Goal: Complete application form: Complete application form

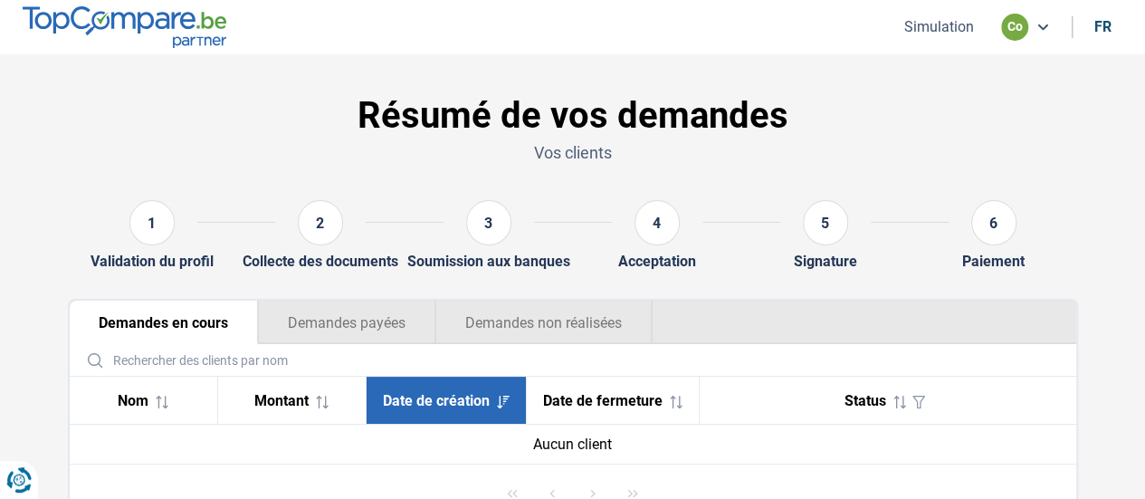
click at [943, 34] on button "Simulation" at bounding box center [939, 26] width 81 height 19
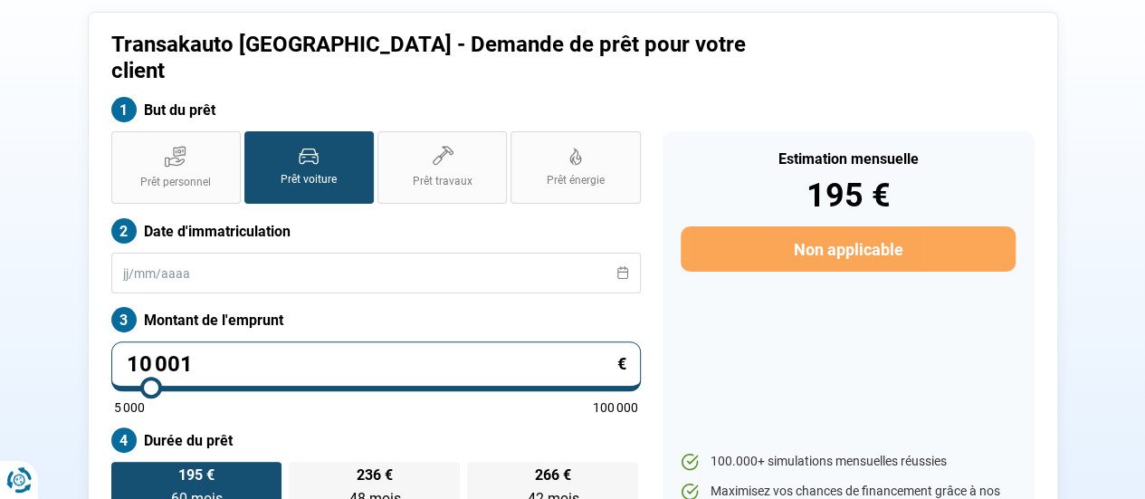
scroll to position [134, 0]
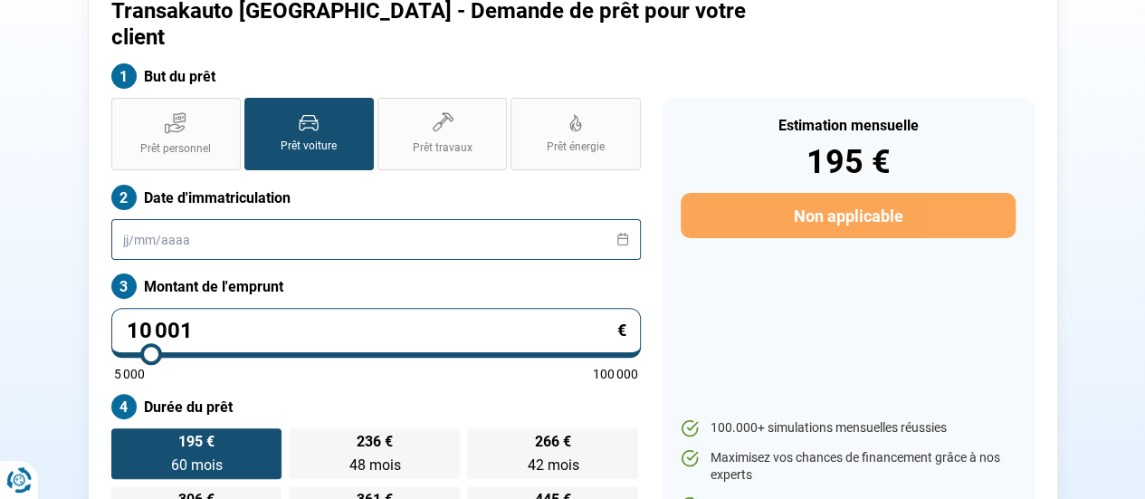
click at [336, 219] on input "text" at bounding box center [375, 239] width 529 height 41
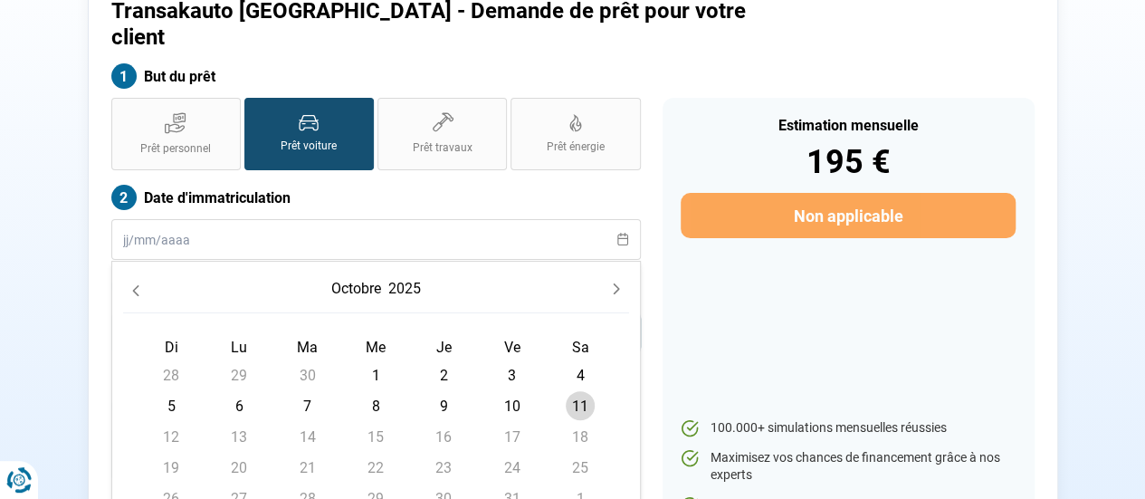
click at [389, 272] on button "2025" at bounding box center [405, 288] width 40 height 33
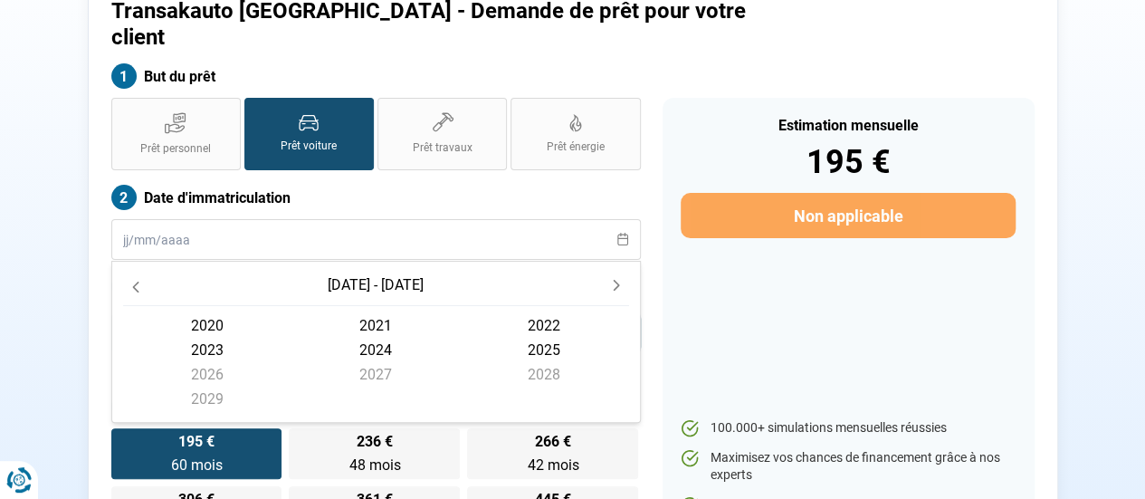
click at [382, 338] on span "2024" at bounding box center [375, 350] width 168 height 24
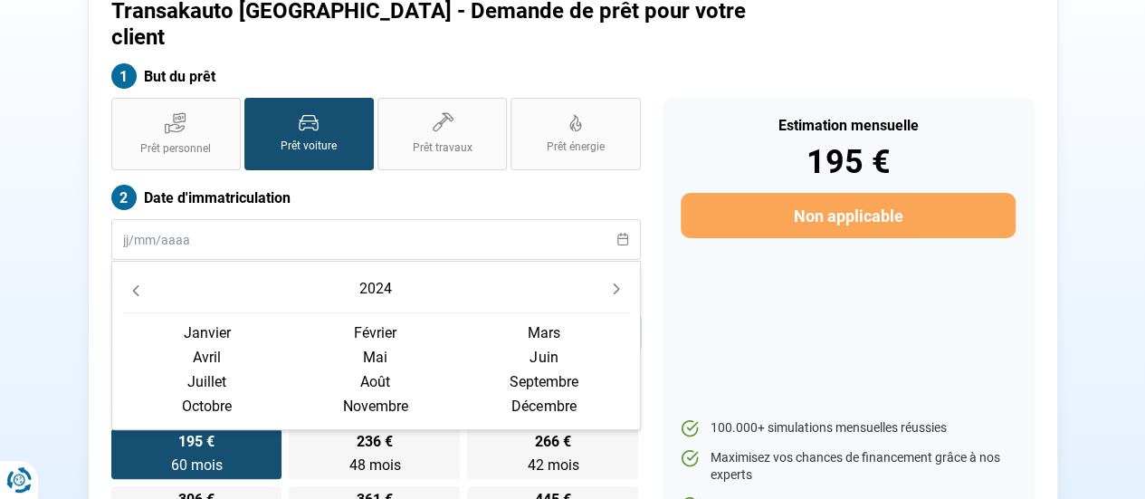
click at [541, 345] on span "juin" at bounding box center [544, 357] width 168 height 24
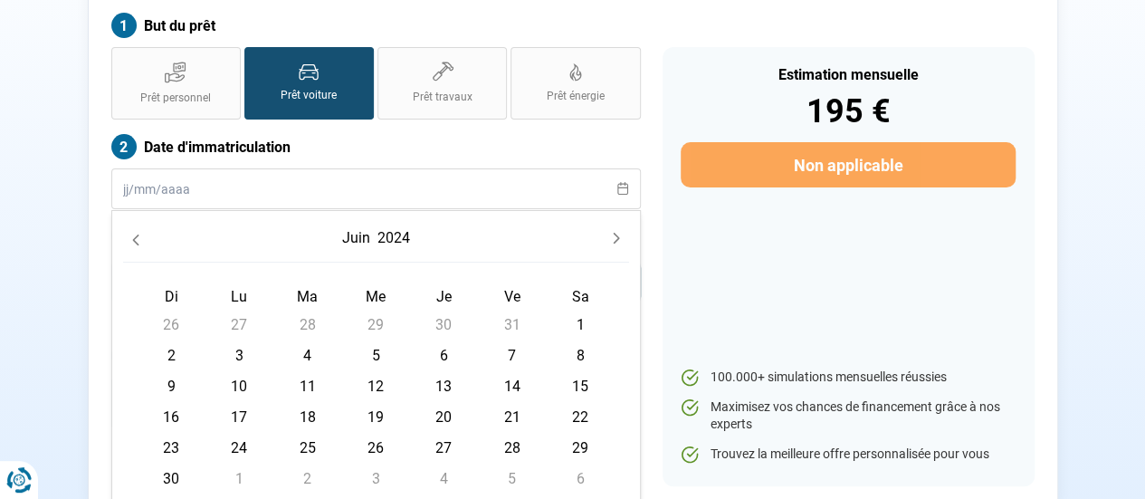
scroll to position [224, 0]
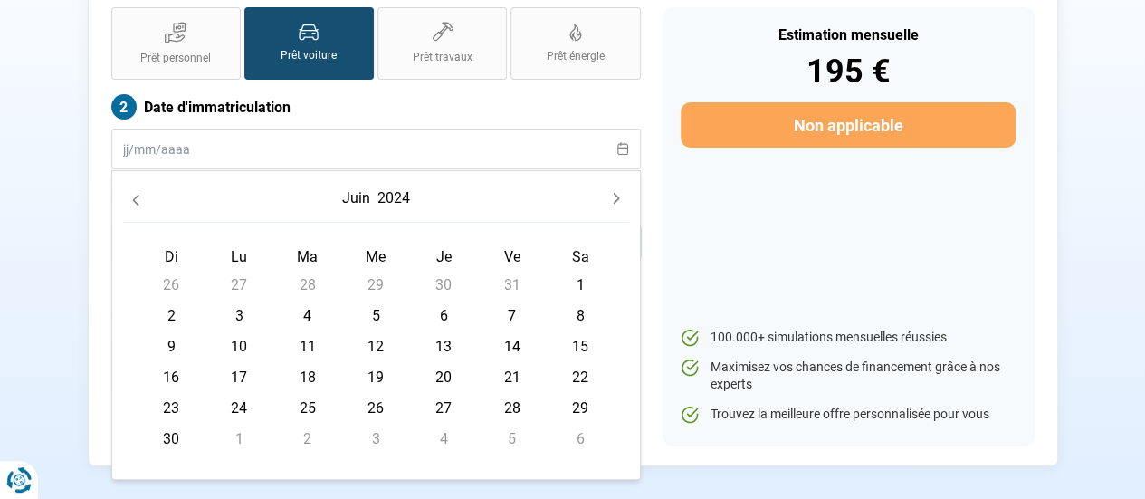
click at [251, 393] on span "24" at bounding box center [238, 407] width 29 height 29
type input "[DATE]"
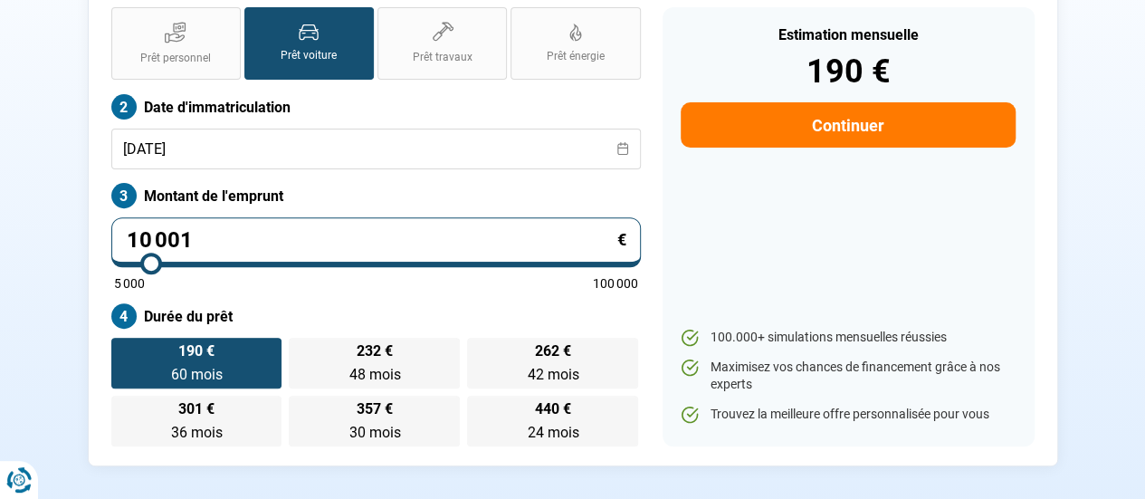
drag, startPoint x: 293, startPoint y: 214, endPoint x: 170, endPoint y: 224, distance: 123.4
click at [63, 227] on div "Transakauto [GEOGRAPHIC_DATA] - Demande de prêt pour votre client But du prêt P…" at bounding box center [573, 177] width 1032 height 578
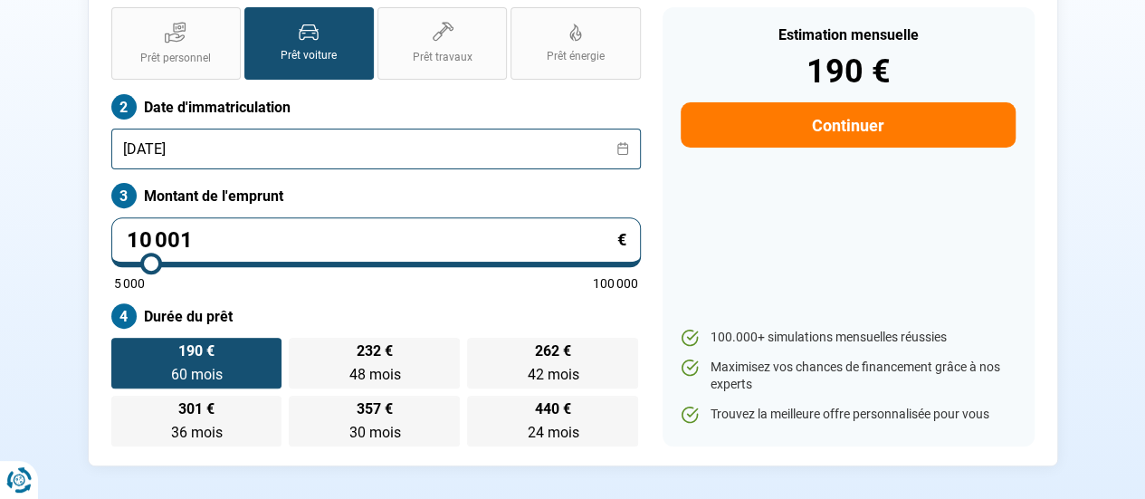
type input "3"
type input "5000"
type input "36"
type input "5000"
type input "365"
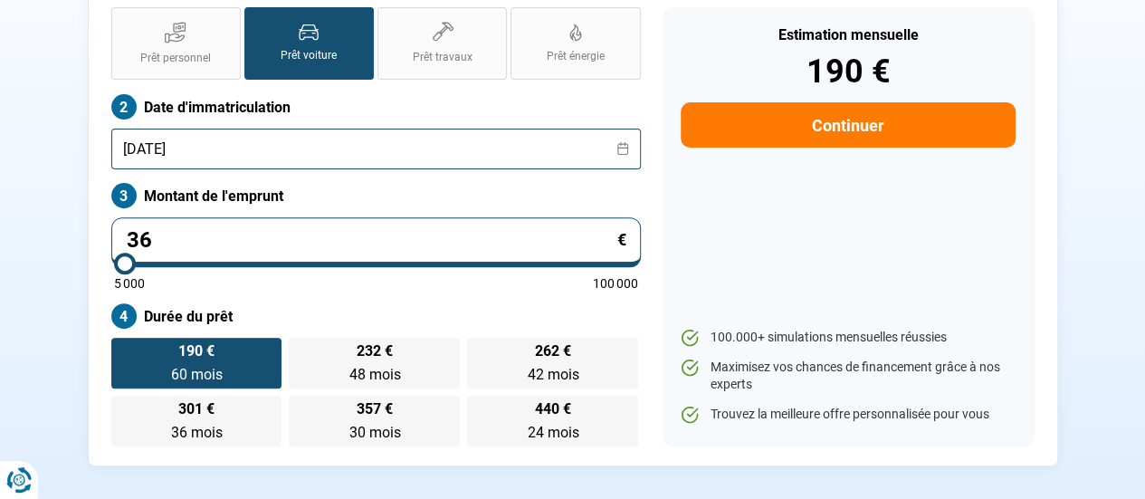
type input "5000"
type input "3 650"
type input "5000"
type input "36 500"
type input "36500"
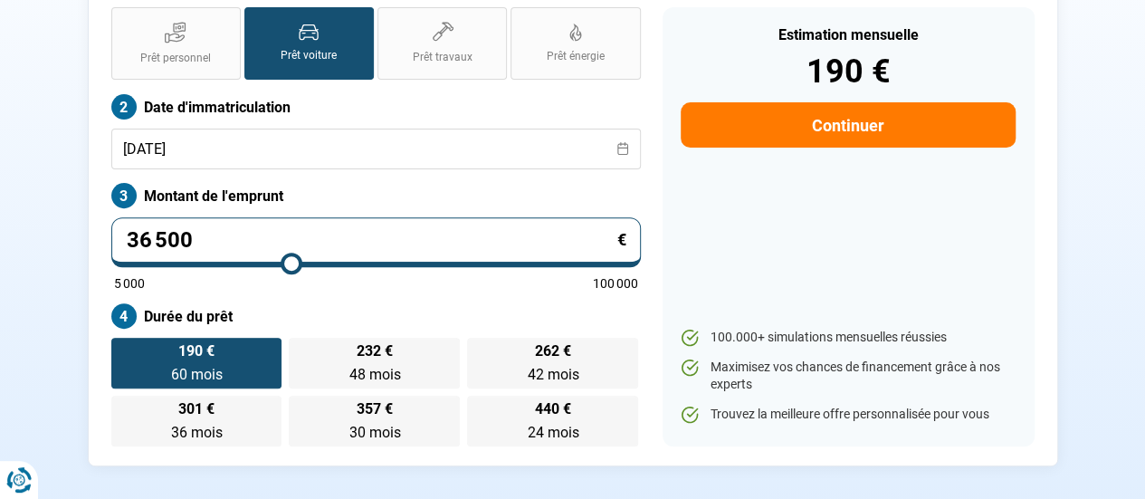
type input "36 500"
radio input "false"
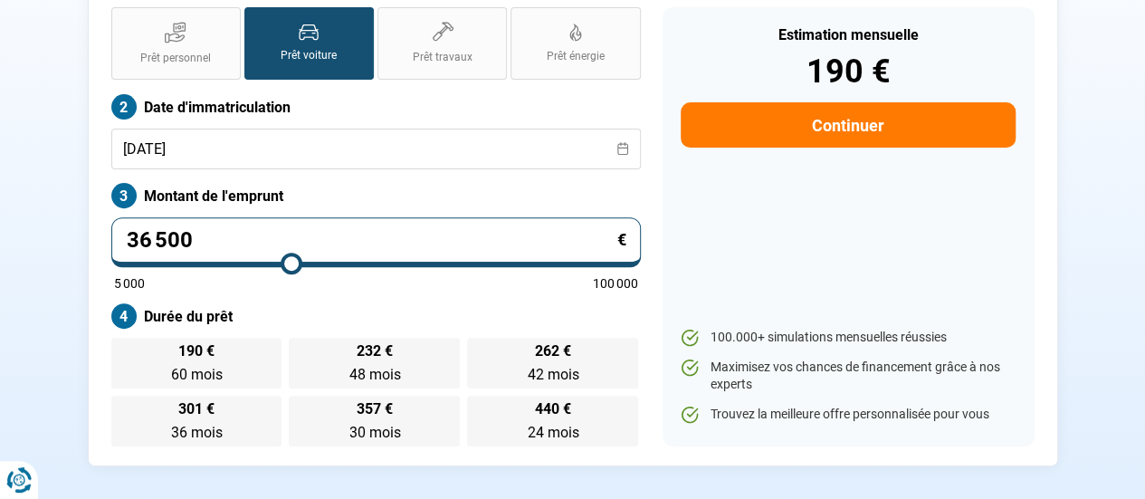
click at [370, 275] on div "Prêt personnel Prêt voiture Prêt travaux Prêt énergie Prêt voiture Date d'immat…" at bounding box center [375, 226] width 551 height 439
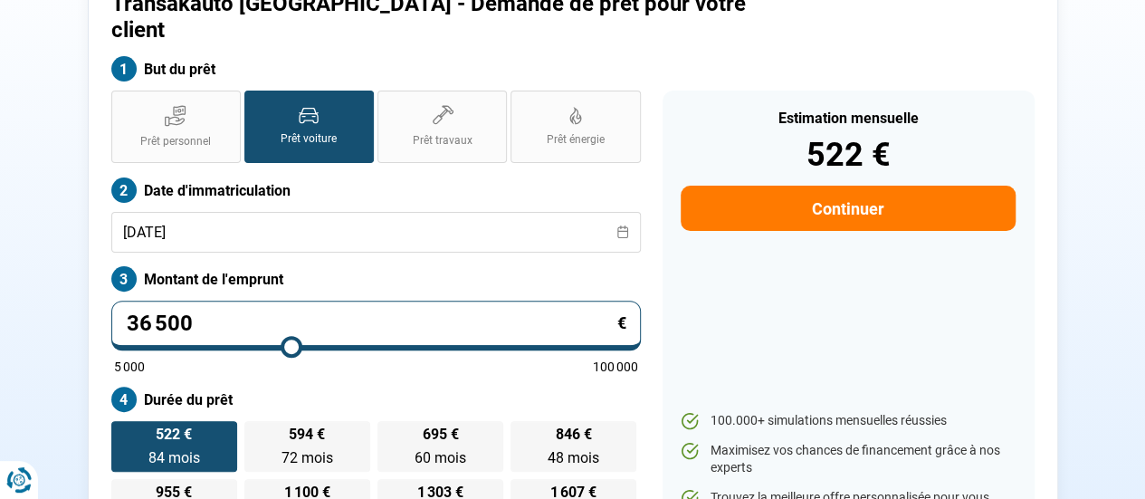
scroll to position [134, 0]
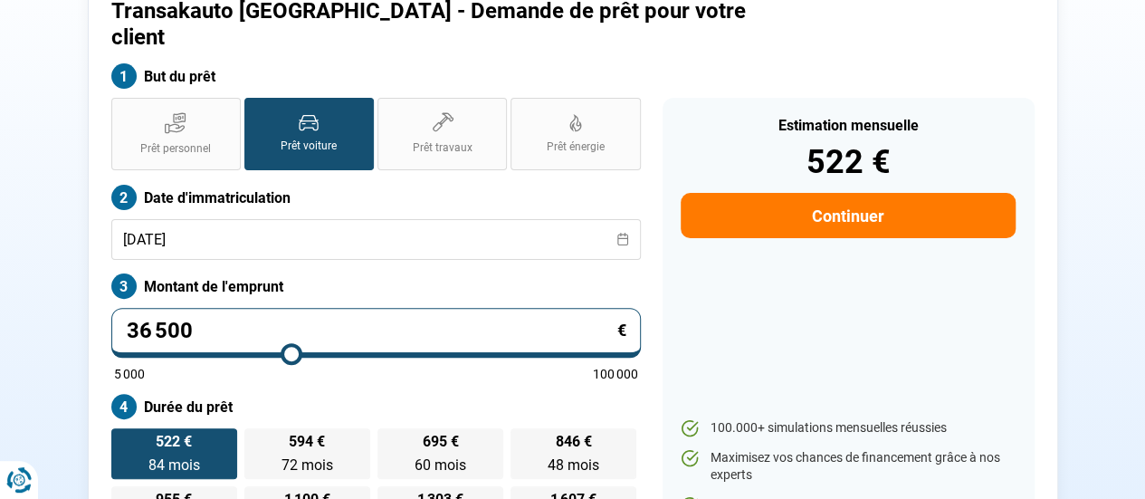
click at [836, 193] on button "Continuer" at bounding box center [847, 215] width 334 height 45
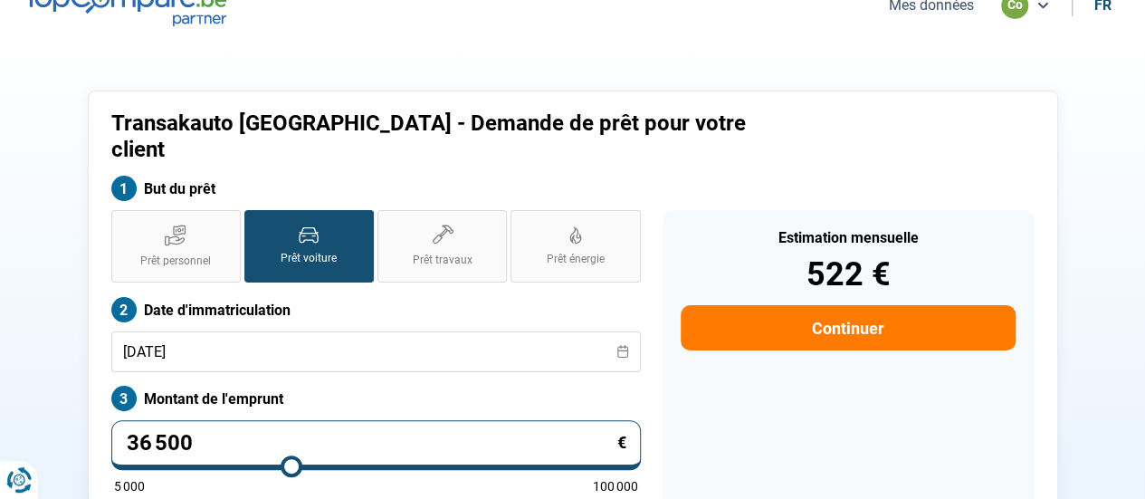
select select "32"
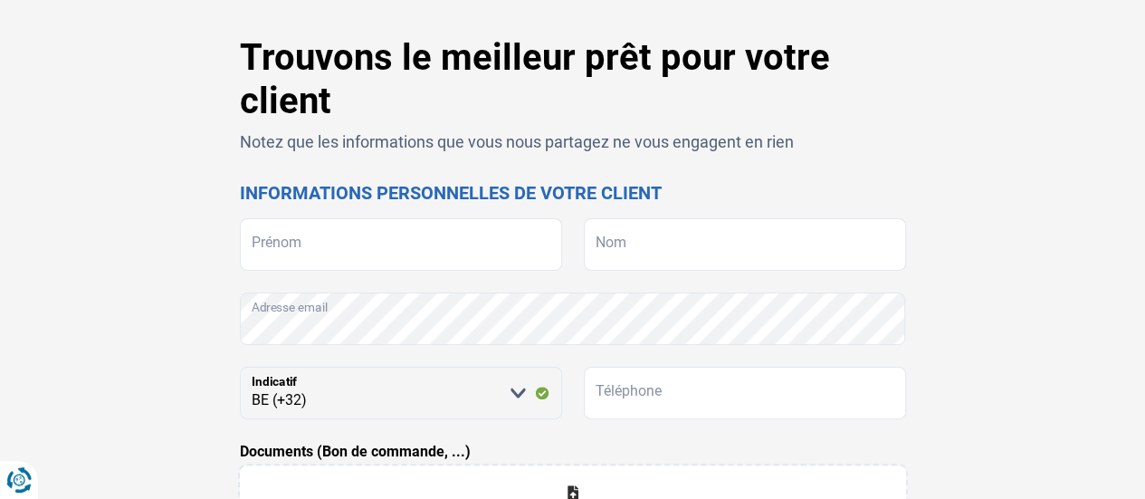
scroll to position [90, 0]
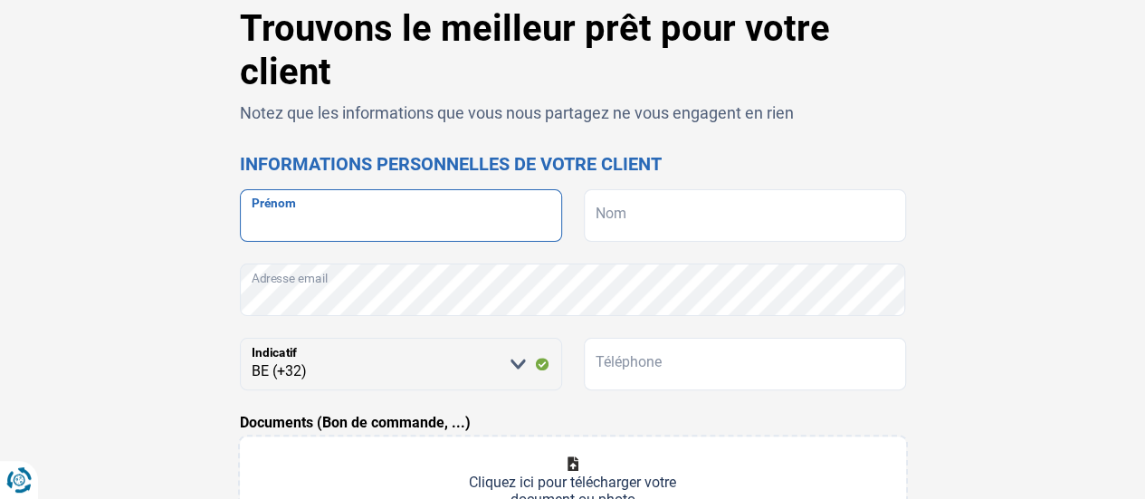
click at [415, 211] on input "Prénom" at bounding box center [401, 215] width 322 height 52
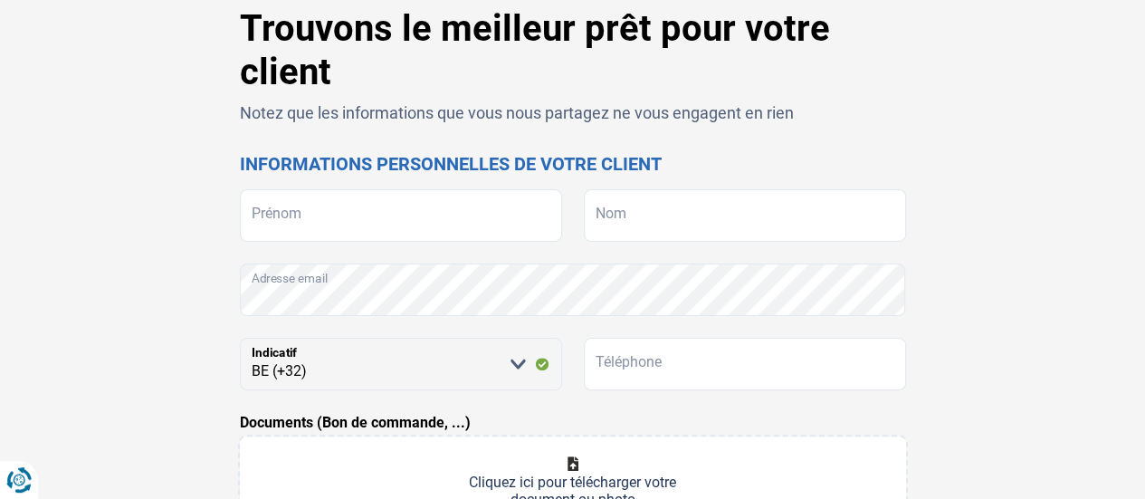
click at [504, 160] on h2 "Informations personnelles de votre client" at bounding box center [573, 164] width 666 height 22
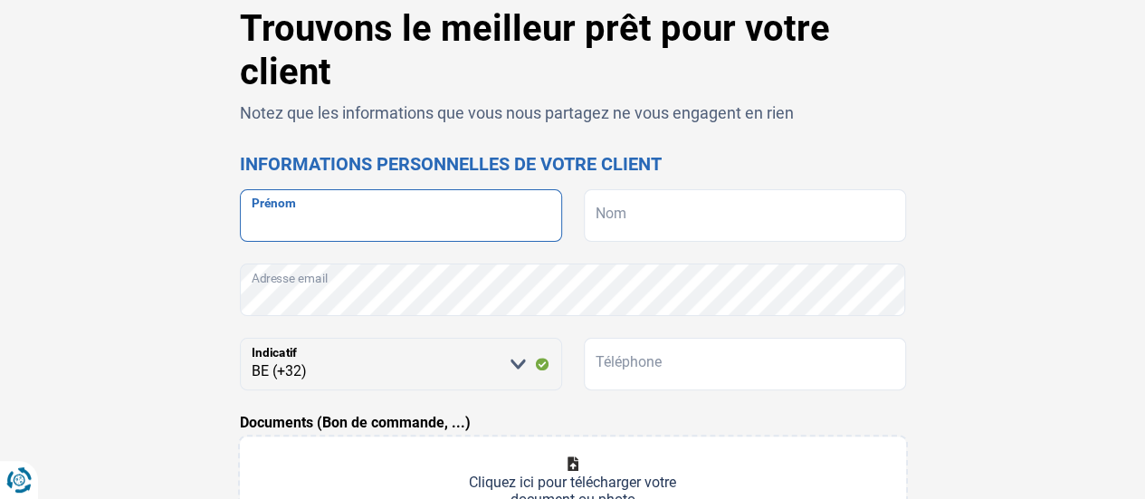
click at [445, 203] on input "Prénom" at bounding box center [401, 215] width 322 height 52
type input "[PERSON_NAME]"
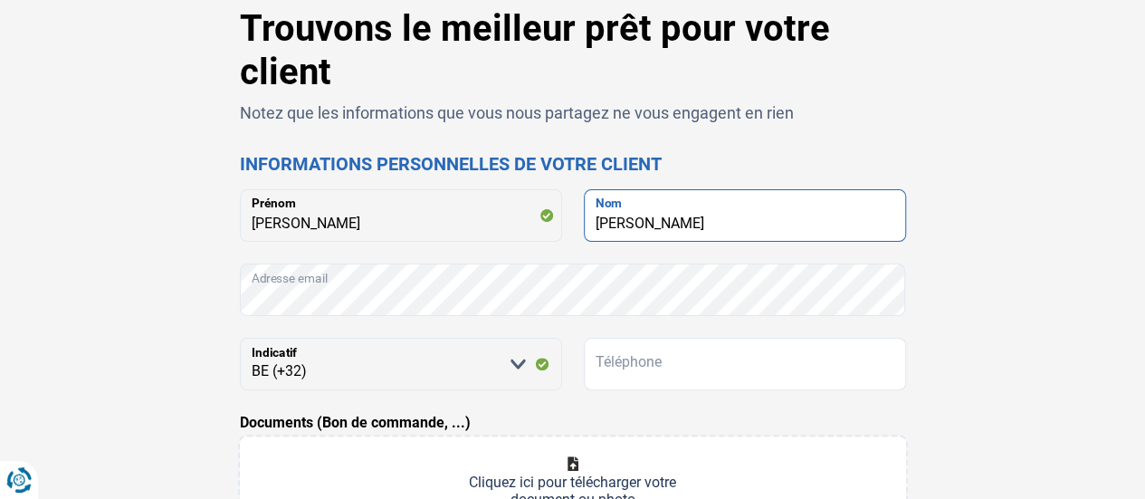
type input "[PERSON_NAME]"
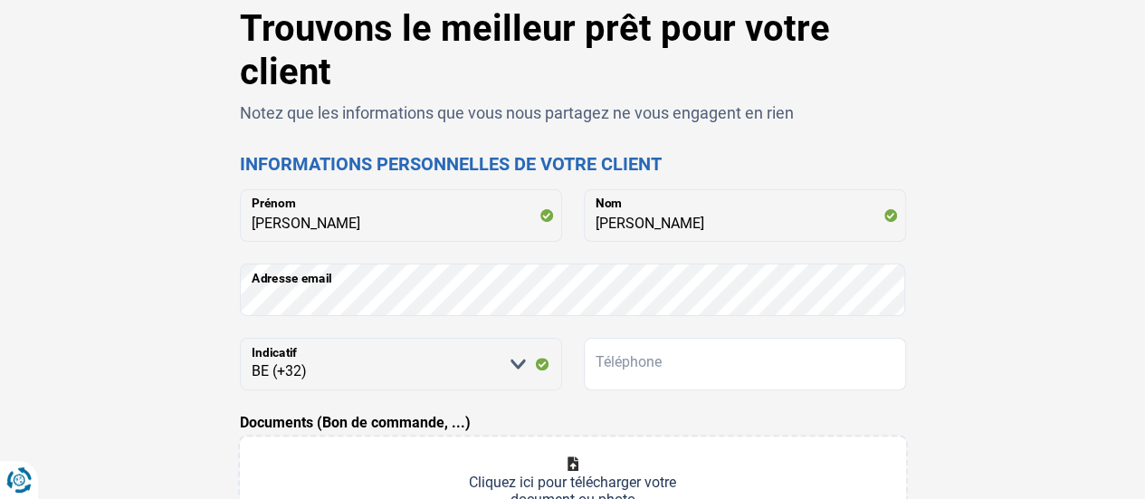
click at [702, 403] on form "[PERSON_NAME] [PERSON_NAME] Nom Adresse email [PERSON_NAME] sélectionner une op…" at bounding box center [573, 484] width 666 height 590
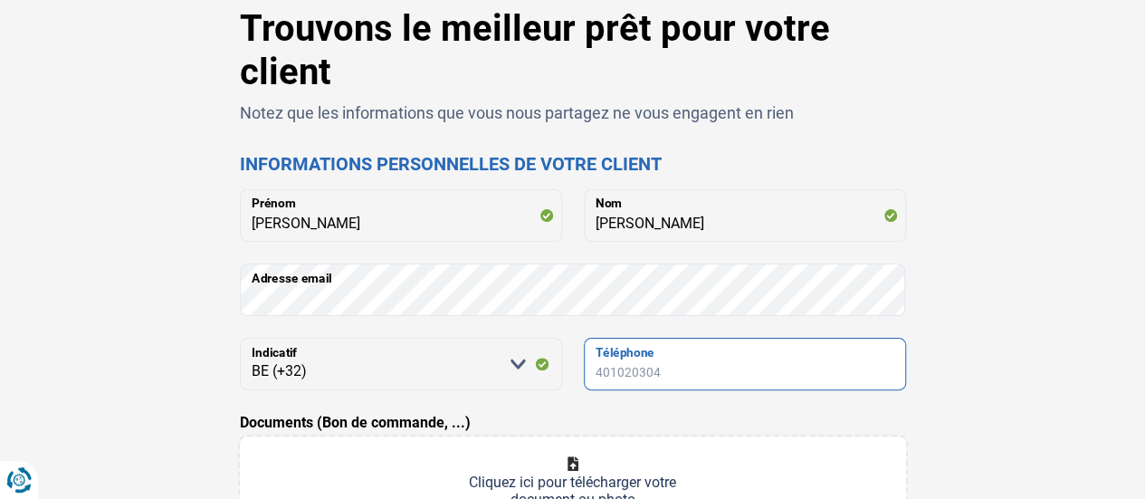
click at [713, 370] on input "Téléphone" at bounding box center [745, 364] width 322 height 52
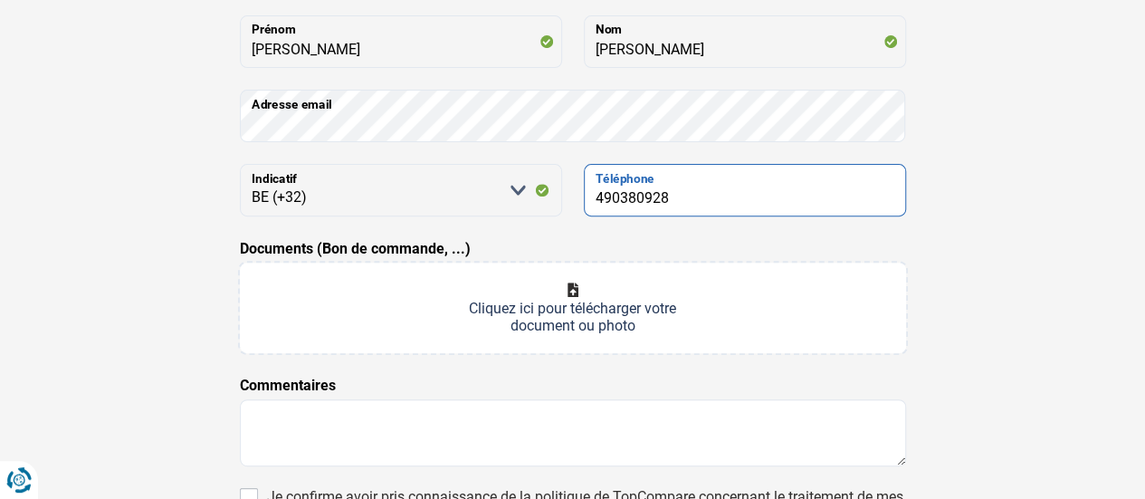
scroll to position [364, 0]
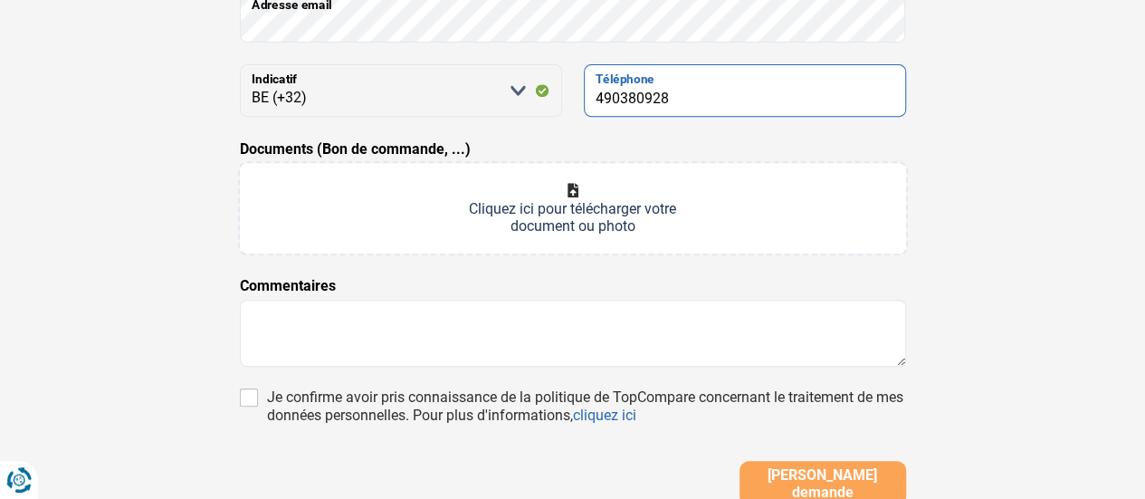
type input "490380928"
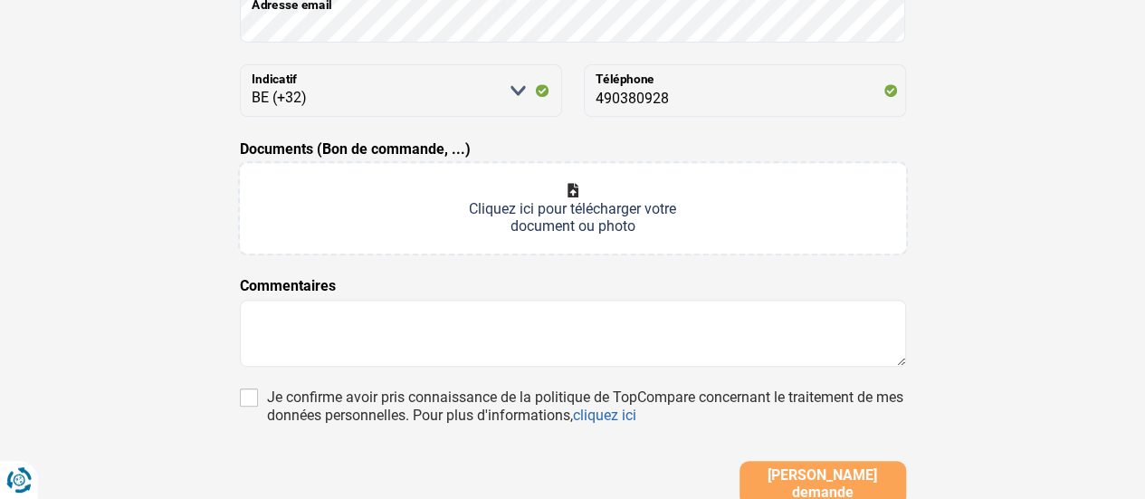
click at [534, 219] on input "Documents (Bon de commande, ...)" at bounding box center [573, 208] width 666 height 90
type input "C:\fakepath\WhatsApp Image [DATE] 15.46.11.jpeg"
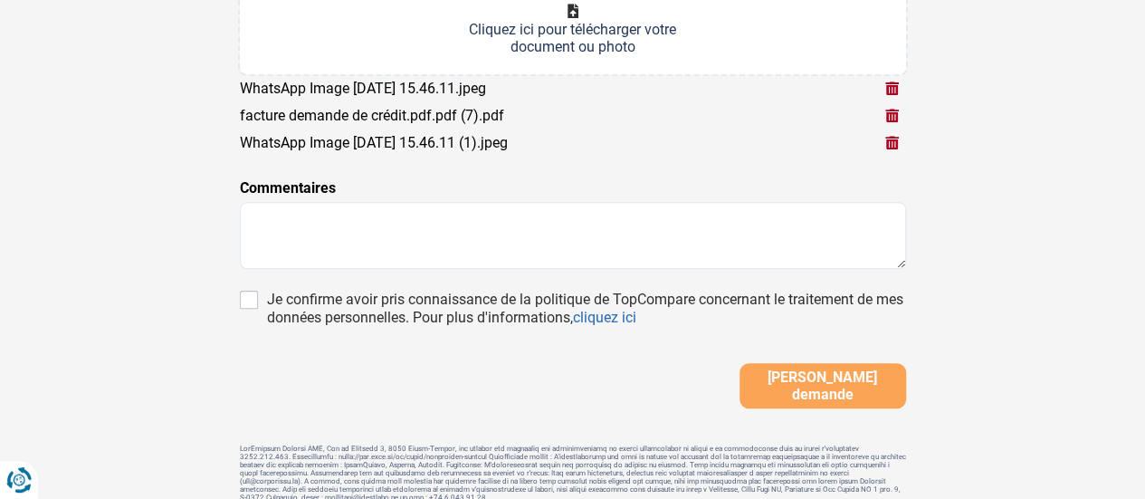
scroll to position [545, 0]
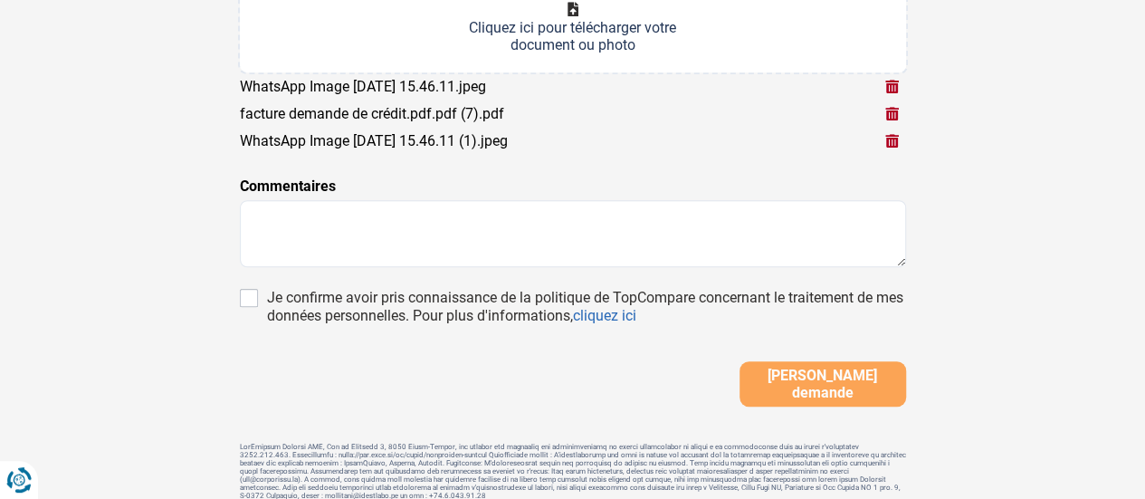
click at [442, 307] on div "Je confirme avoir pris connaissance de la politique de TopCompare concernant le…" at bounding box center [586, 307] width 639 height 36
click at [258, 307] on input "Je confirme avoir pris connaissance de la politique de TopCompare concernant le…" at bounding box center [249, 298] width 18 height 18
checkbox input "true"
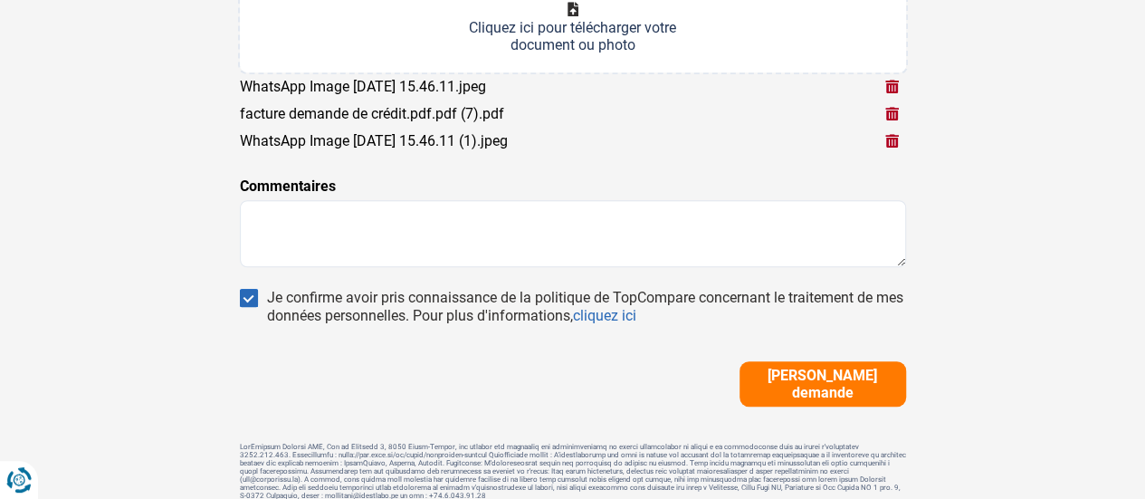
click at [858, 388] on span "[PERSON_NAME] demande" at bounding box center [823, 383] width 156 height 34
